Goal: Transaction & Acquisition: Purchase product/service

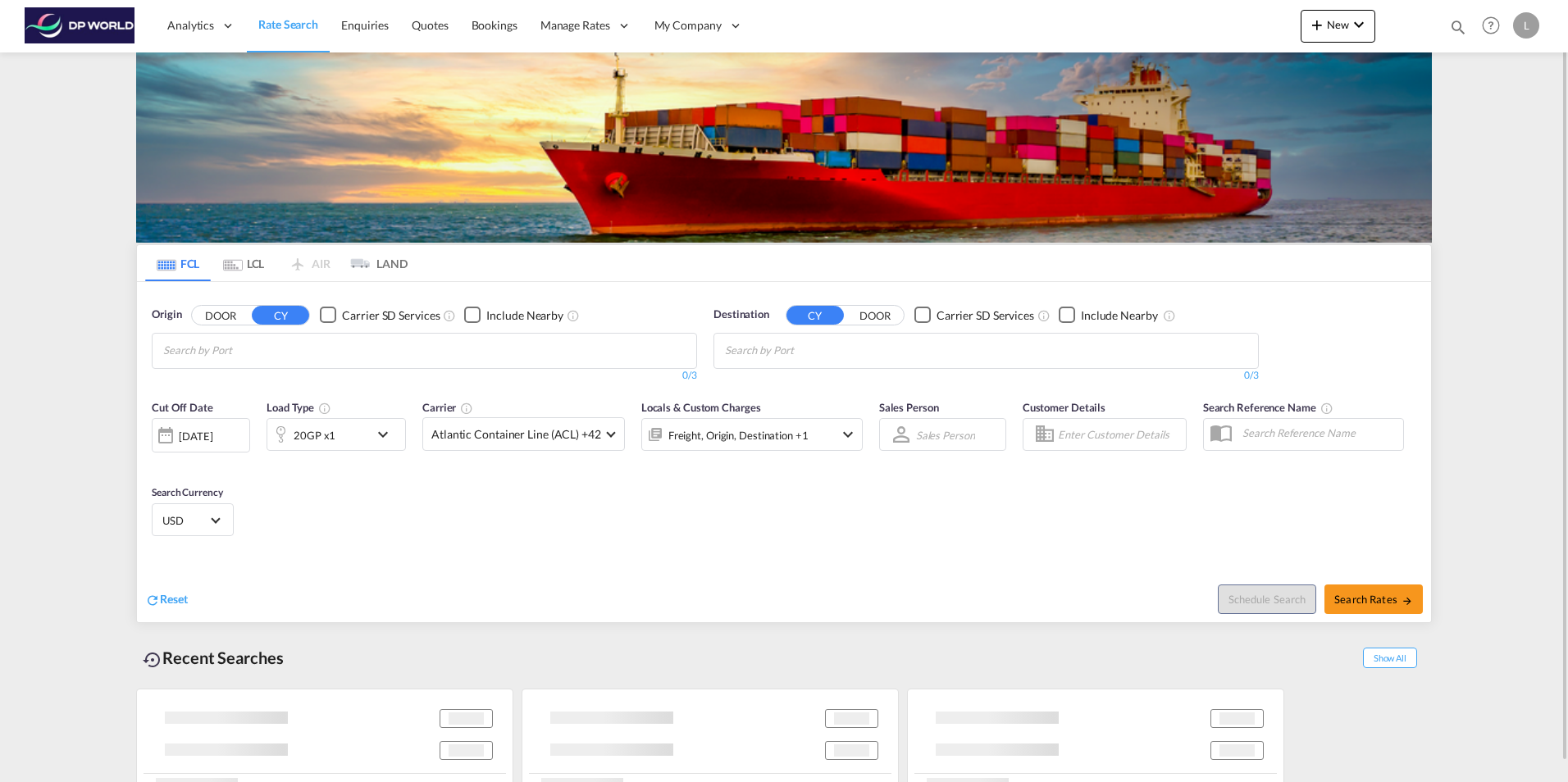
click at [237, 356] on input "Chips input." at bounding box center [241, 351] width 156 height 26
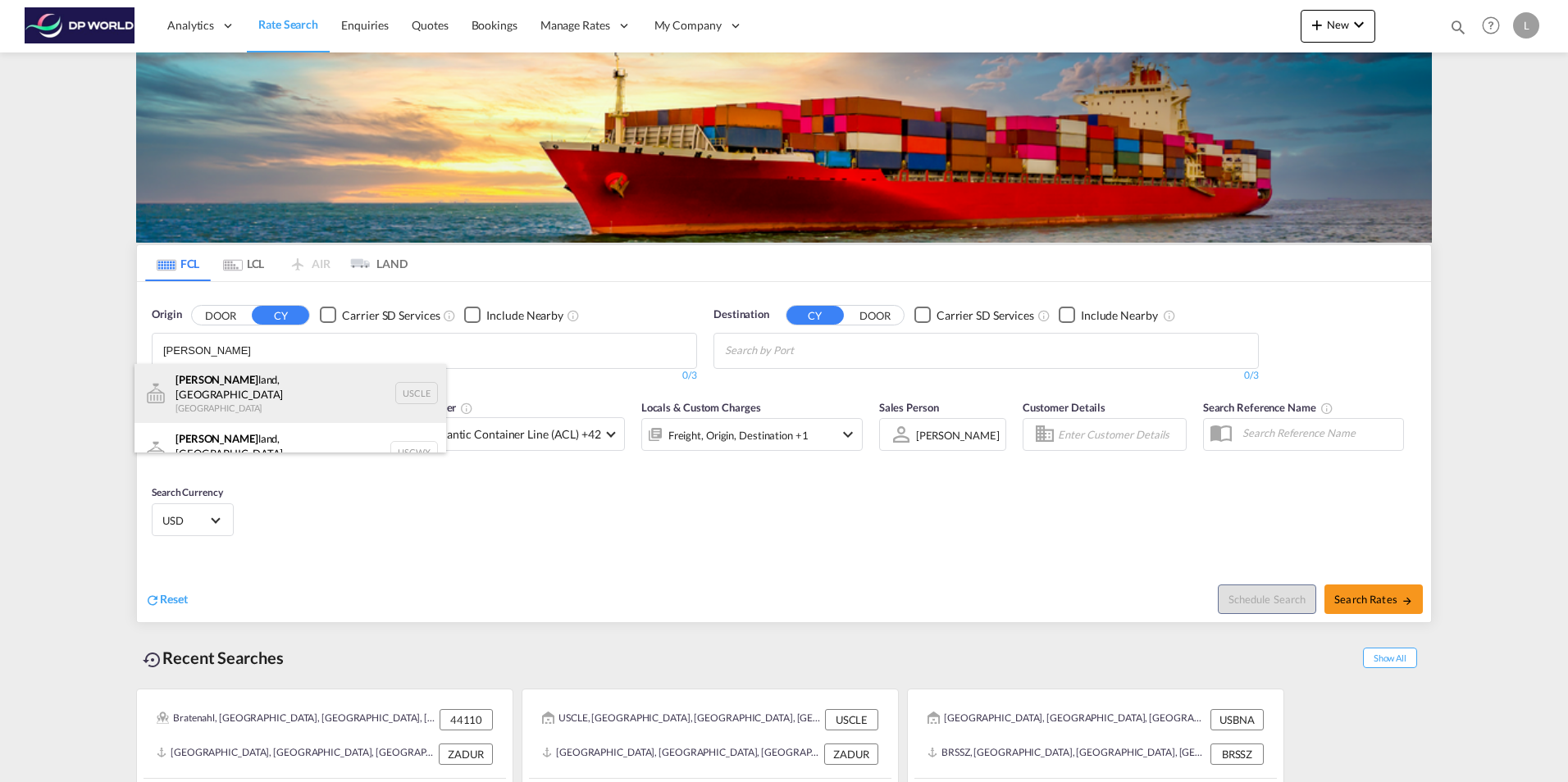
type input "[PERSON_NAME]"
click at [260, 392] on div "[PERSON_NAME][GEOGRAPHIC_DATA], [GEOGRAPHIC_DATA] [GEOGRAPHIC_DATA] USCLE" at bounding box center [290, 393] width 312 height 59
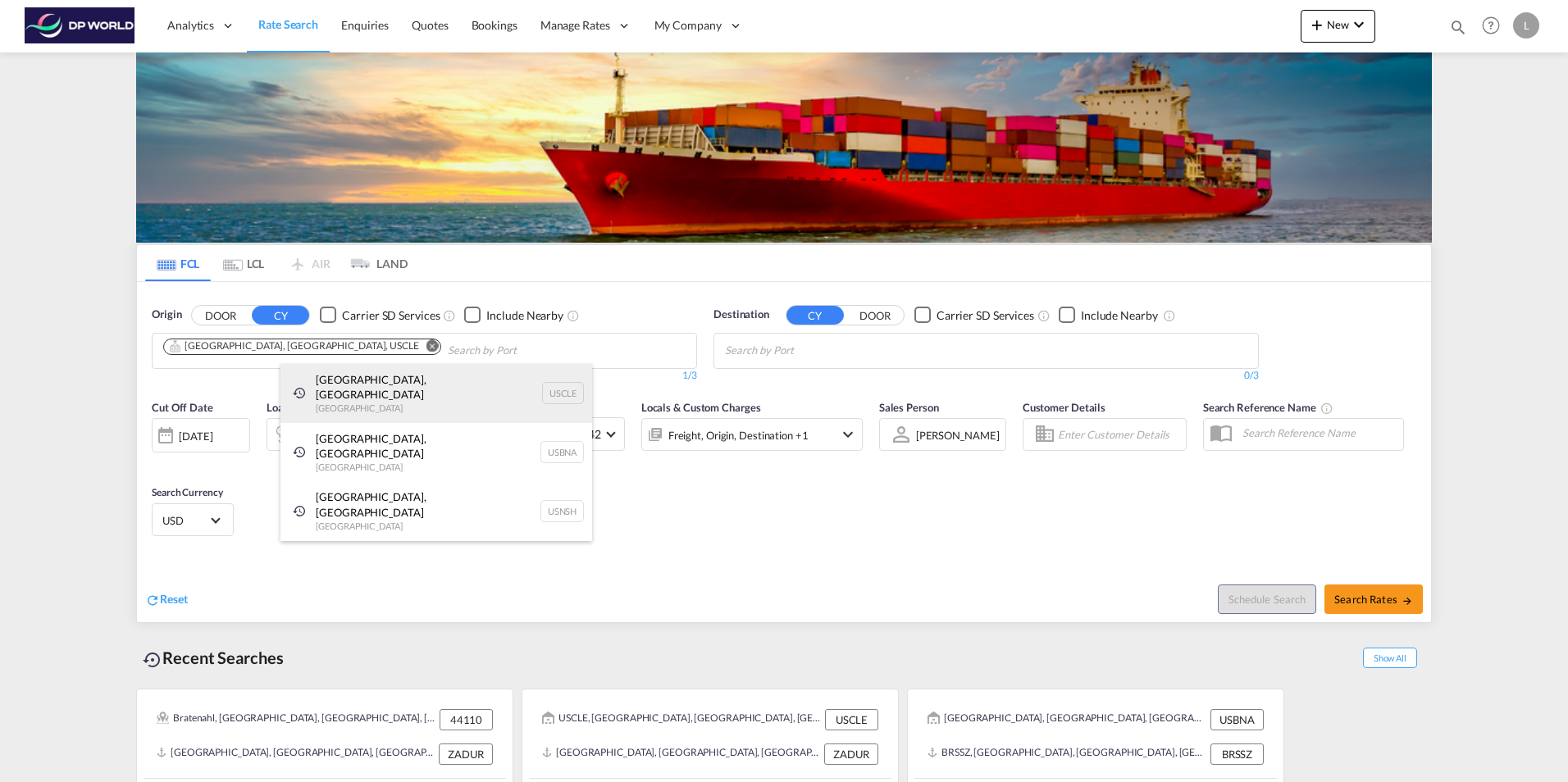
click at [397, 390] on div "[GEOGRAPHIC_DATA], [GEOGRAPHIC_DATA] [GEOGRAPHIC_DATA] USCLE" at bounding box center [437, 393] width 312 height 59
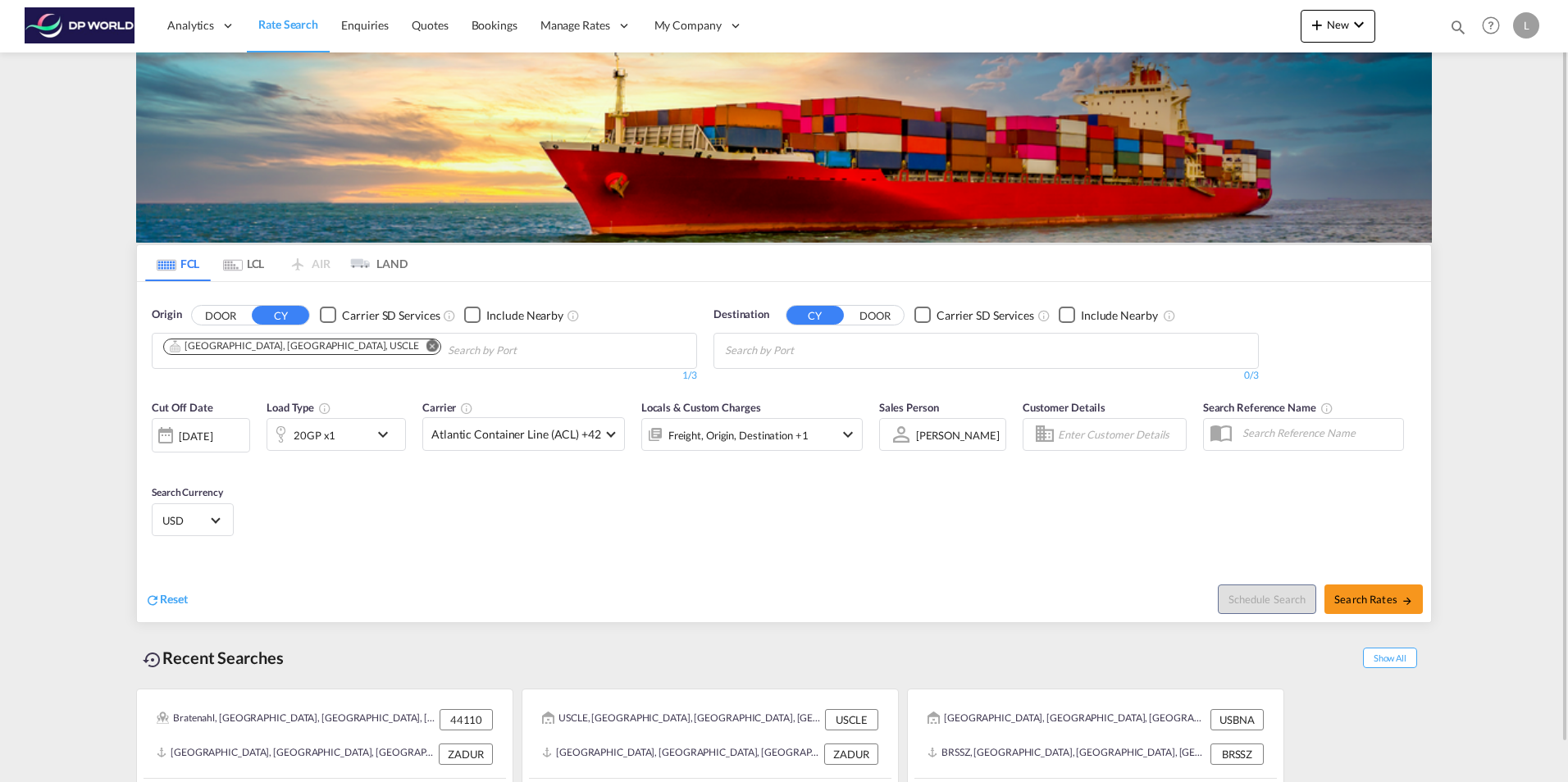
click at [826, 356] on input "Chips input." at bounding box center [803, 351] width 156 height 26
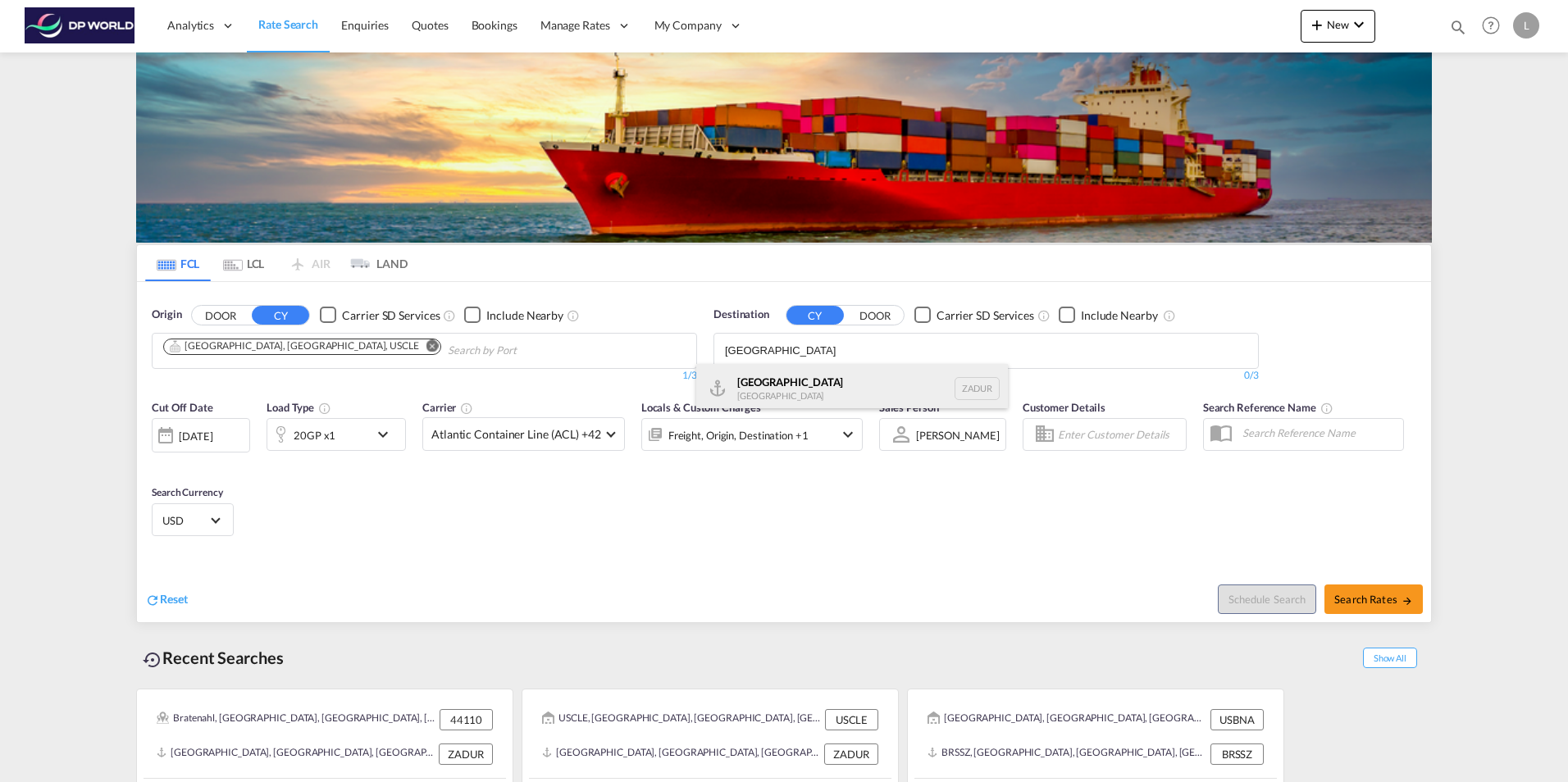
type input "[GEOGRAPHIC_DATA]"
click at [770, 394] on div "[GEOGRAPHIC_DATA] [GEOGRAPHIC_DATA] ZADUR" at bounding box center [852, 389] width 312 height 49
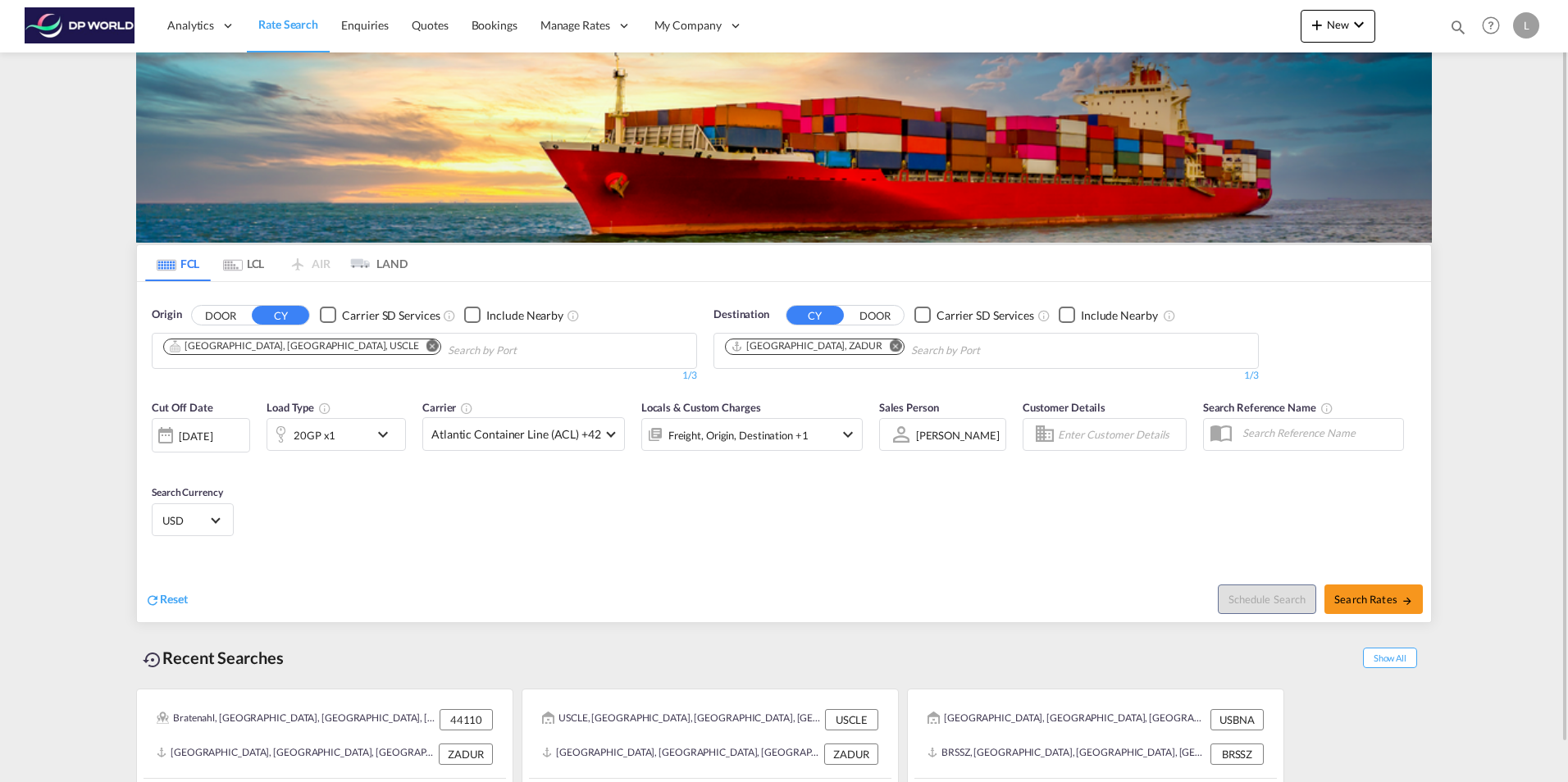
click at [386, 433] on md-icon "icon-chevron-down" at bounding box center [387, 434] width 27 height 20
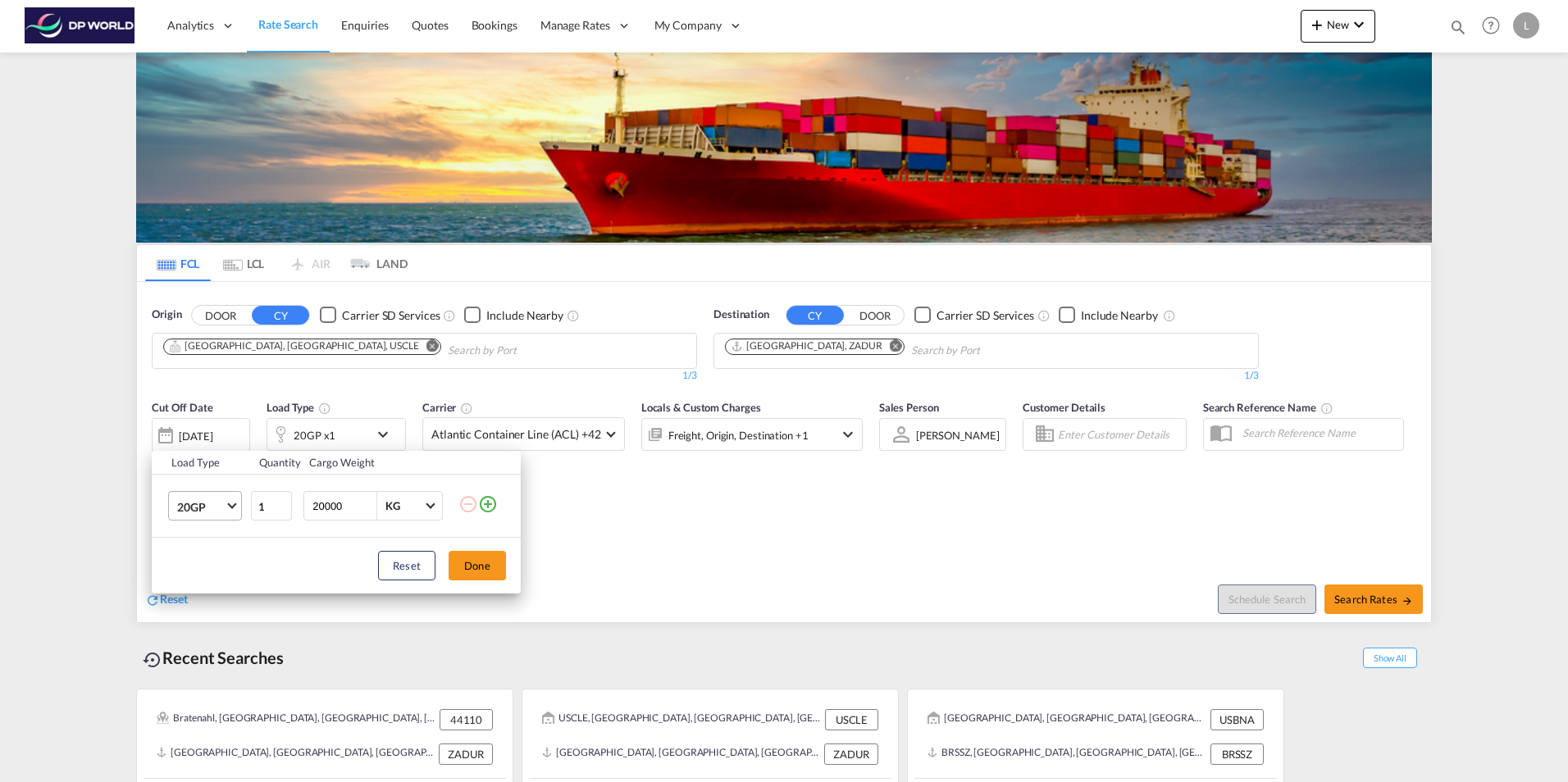
click at [232, 510] on md-select-value "20GP" at bounding box center [208, 505] width 65 height 27
click at [203, 585] on div "40HC" at bounding box center [192, 585] width 30 height 16
click at [760, 529] on div "Load Type Quantity Cargo Weight 40HC 1 20000 KG KG Load type addition is restri…" at bounding box center [784, 391] width 1568 height 782
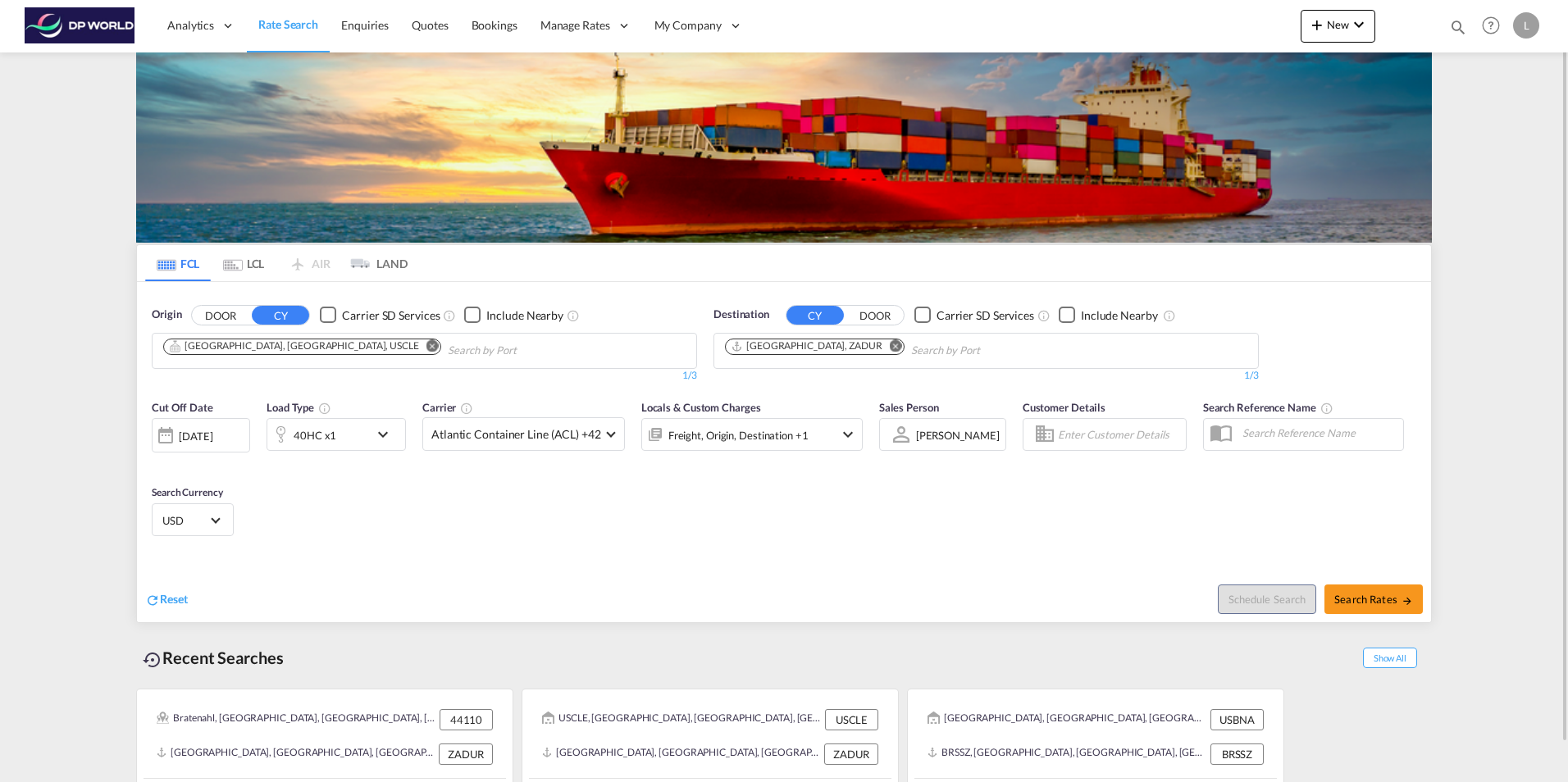
click at [705, 548] on div "Cut Off Date [DATE] [DATE] Load Type 40HC x1 Carrier Atlantic Container Line (A…" at bounding box center [784, 471] width 1294 height 160
click at [1358, 596] on span "Search Rates" at bounding box center [1373, 600] width 78 height 13
type input "USCLE to ZADUR / [DATE]"
